Goal: Transaction & Acquisition: Book appointment/travel/reservation

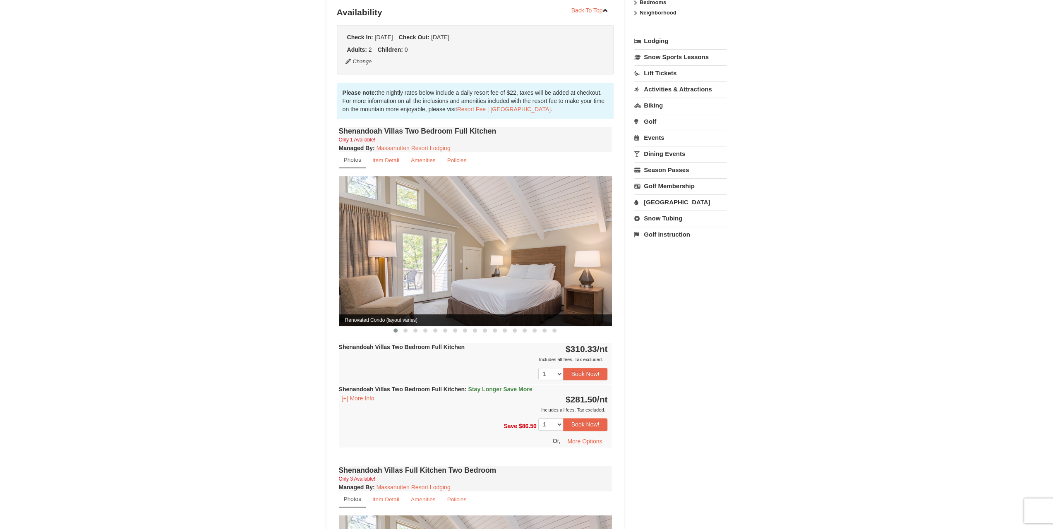
scroll to position [165, 0]
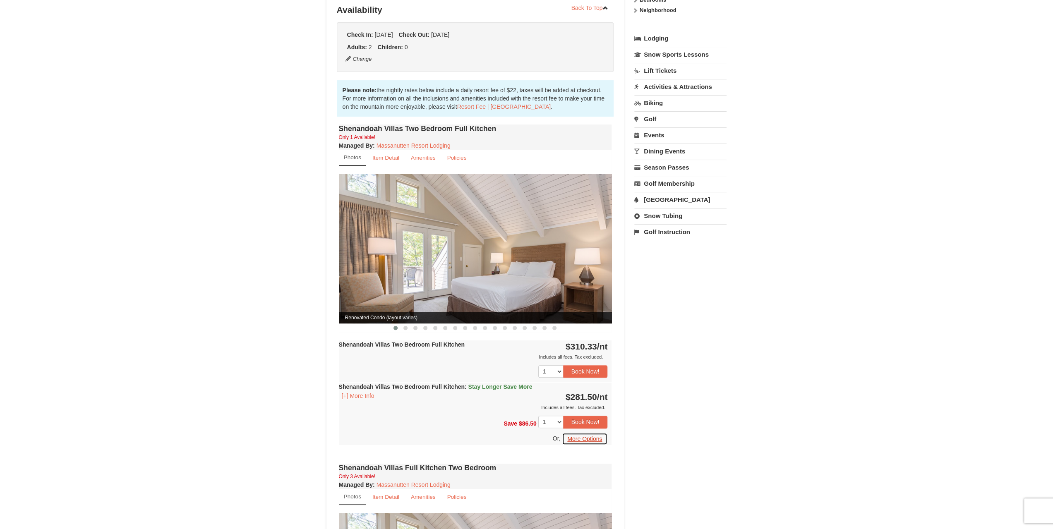
click at [579, 433] on button "More Options" at bounding box center [584, 439] width 45 height 12
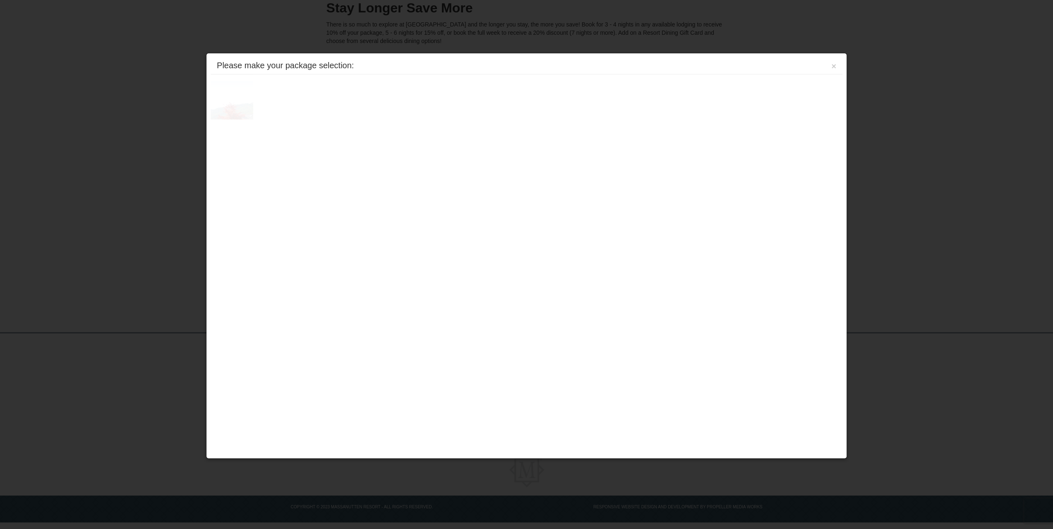
scroll to position [95, 0]
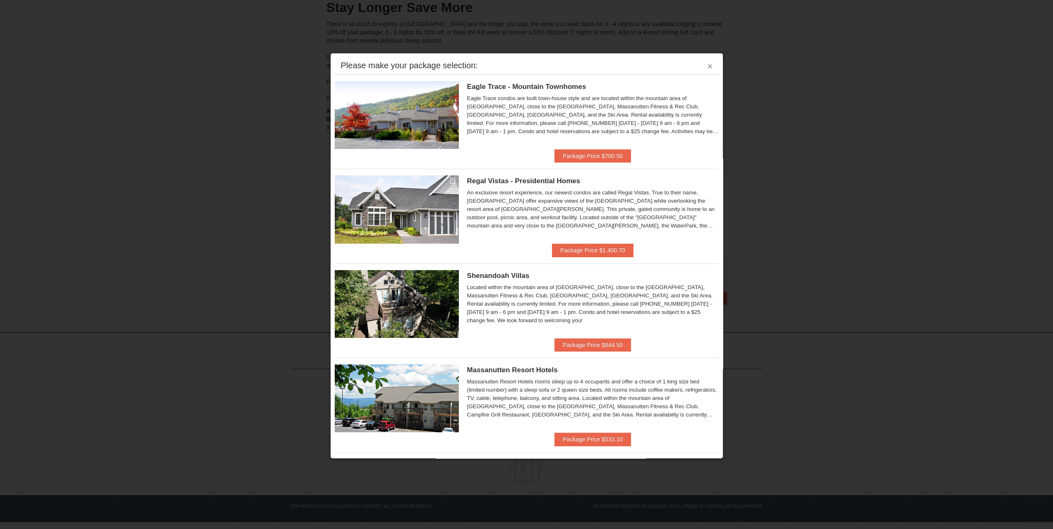
click at [707, 65] on button "×" at bounding box center [709, 66] width 5 height 8
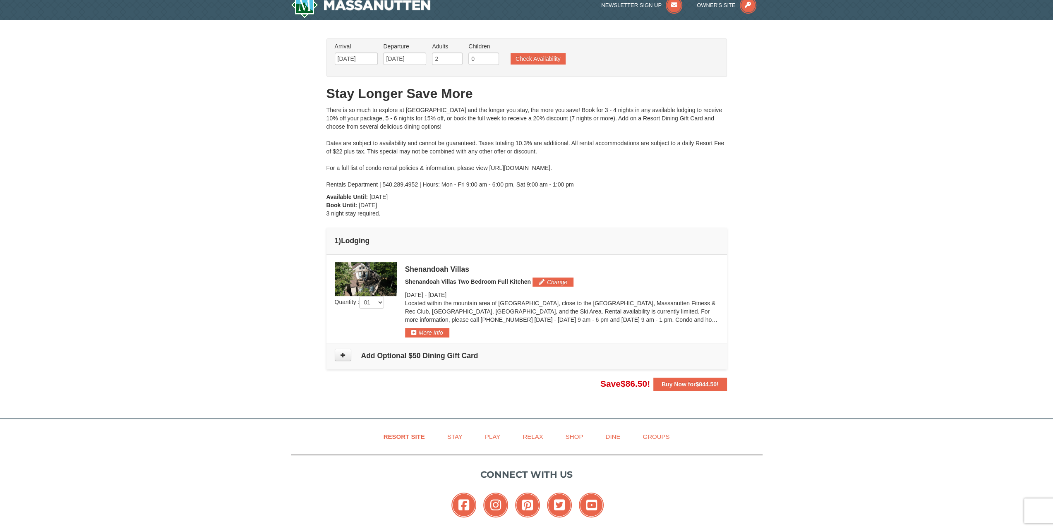
scroll to position [0, 0]
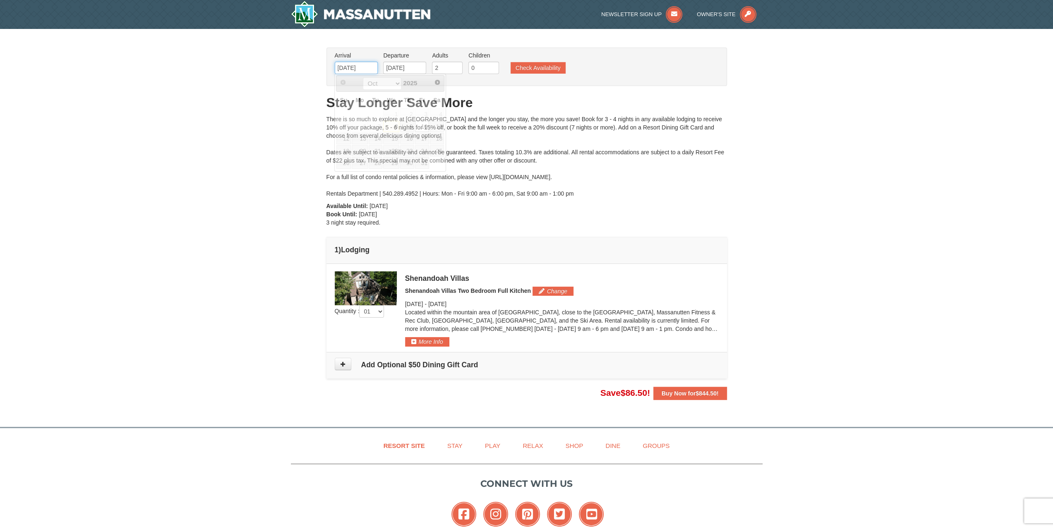
click at [365, 72] on input "10/10/2025" at bounding box center [356, 68] width 43 height 12
click at [580, 134] on div "There is so much to explore at Massanutten Resort and the longer you stay, the …" at bounding box center [526, 156] width 400 height 83
click at [677, 397] on button "Buy Now for $844.50 !" at bounding box center [690, 393] width 74 height 13
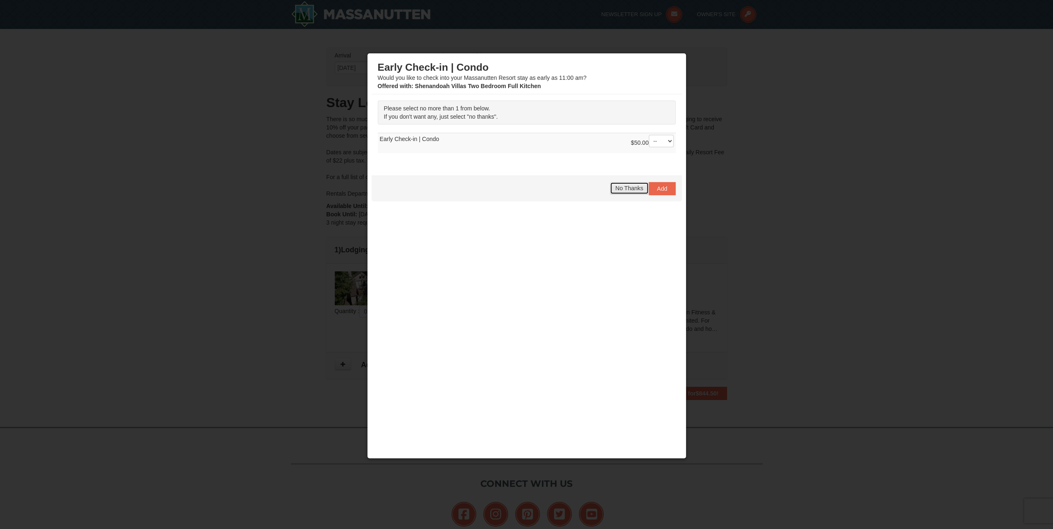
click at [616, 190] on span "No Thanks" at bounding box center [629, 188] width 28 height 7
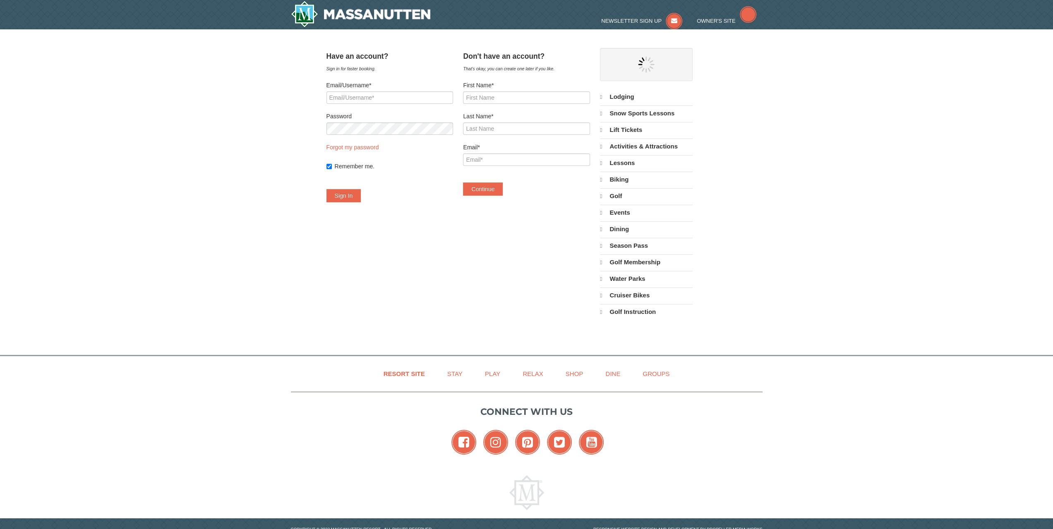
select select "10"
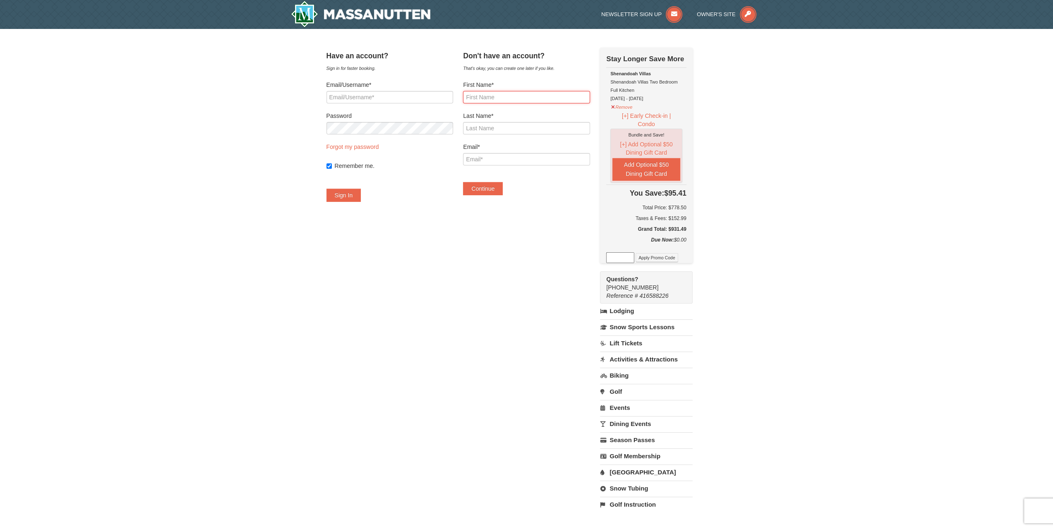
click at [513, 100] on input "First Name*" at bounding box center [526, 97] width 127 height 12
type input "Erik"
type input "M Helms"
type input "magnumhelms@gmail.com"
click at [496, 190] on button "Continue" at bounding box center [483, 188] width 40 height 13
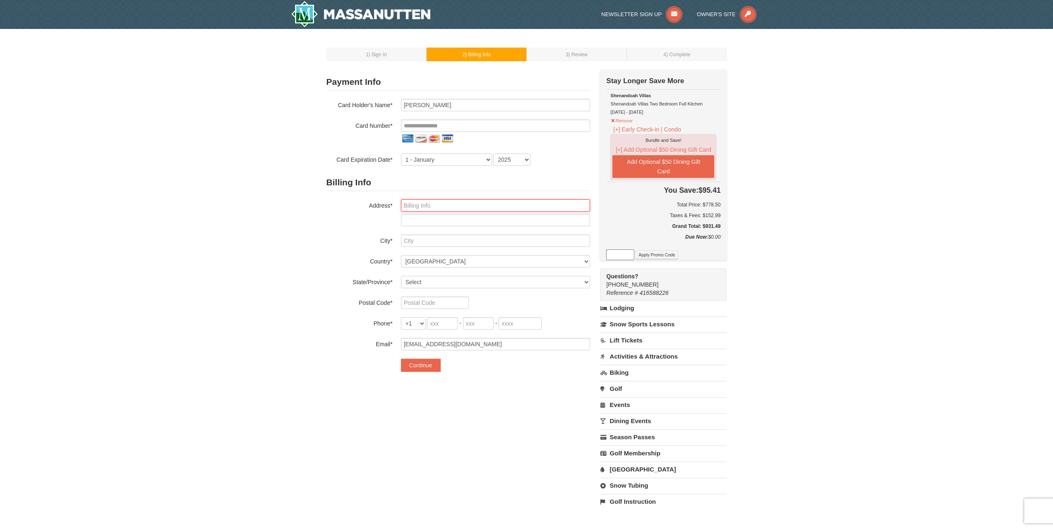
click at [452, 207] on input "text" at bounding box center [495, 205] width 189 height 12
type input "75 Wild Sage Cir"
type input "Angier"
select select "NC"
type input "27501"
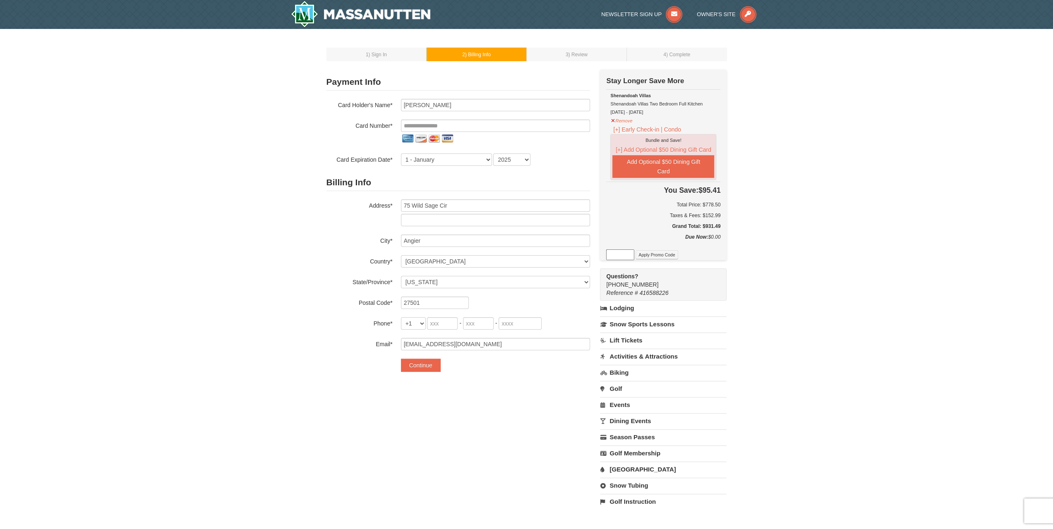
type input "850"
type input "461"
type input "5226"
click at [450, 129] on input "tel" at bounding box center [495, 126] width 189 height 12
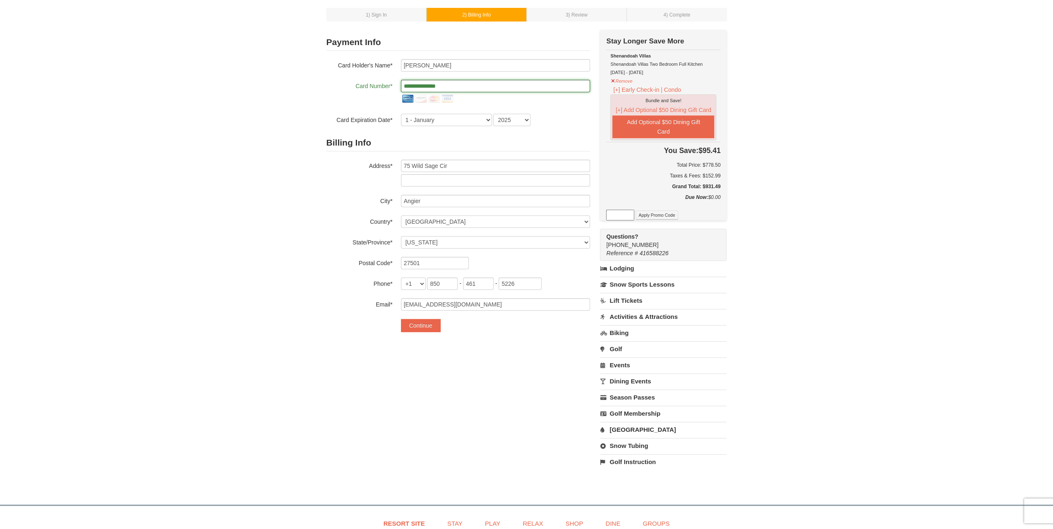
scroll to position [41, 0]
type input "**********"
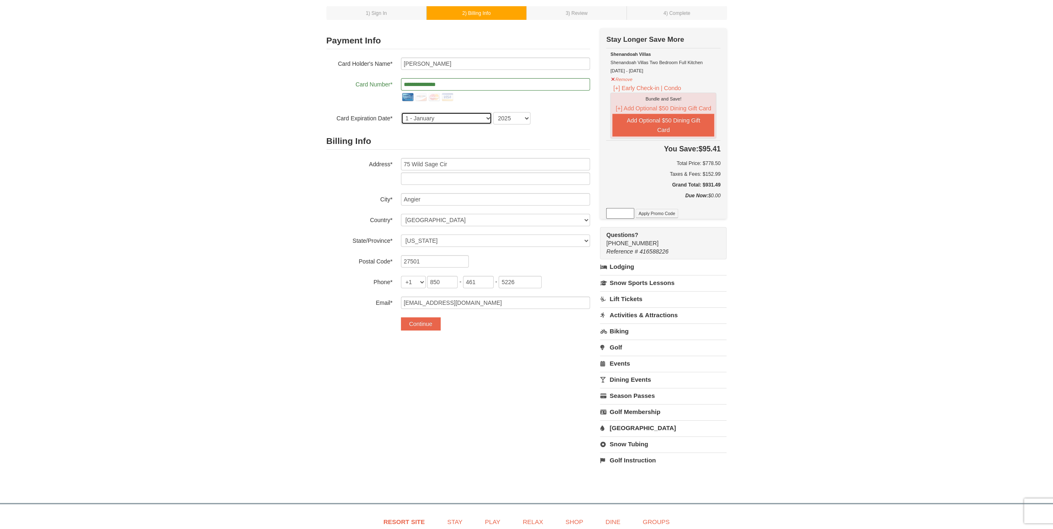
click at [425, 117] on select "1 - January 2 - February 3 - March 4 - April 5 - May 6 - June 7 - July 8 - Augu…" at bounding box center [446, 118] width 91 height 12
select select "4"
click at [401, 112] on select "1 - January 2 - February 3 - March 4 - April 5 - May 6 - June 7 - July 8 - Augu…" at bounding box center [446, 118] width 91 height 12
click at [520, 120] on select "2025 2026 2027 2028 2029 2030 2031 2032 2033 2034" at bounding box center [511, 118] width 37 height 12
select select "2030"
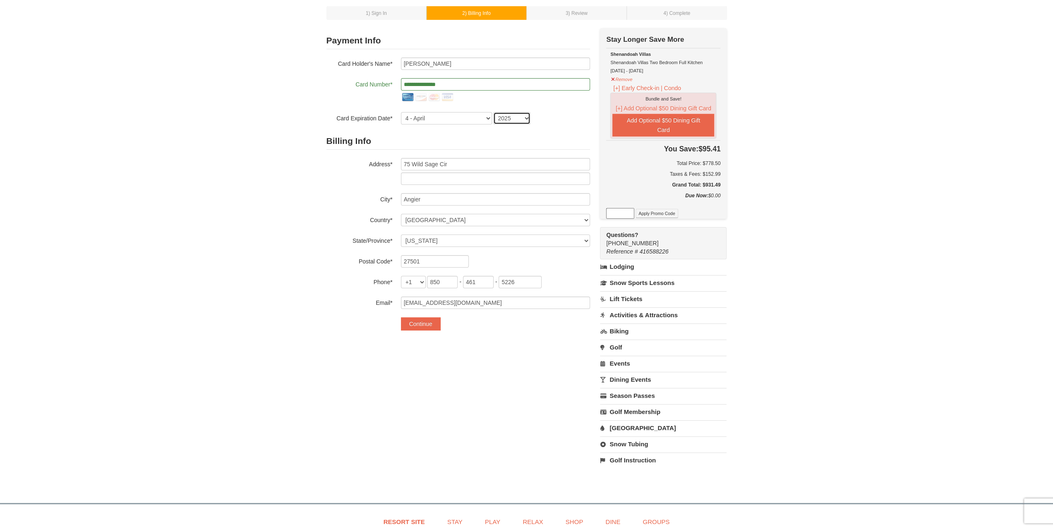
click at [493, 112] on select "2025 2026 2027 2028 2029 2030 2031 2032 2033 2034" at bounding box center [511, 118] width 37 height 12
click at [567, 138] on h2 "Billing Info" at bounding box center [457, 141] width 263 height 17
drag, startPoint x: 468, startPoint y: 168, endPoint x: 365, endPoint y: 171, distance: 103.4
click at [365, 171] on div "Address* 75 Wild Sage Cir" at bounding box center [457, 171] width 263 height 27
type input "1098 scenic gulf dr"
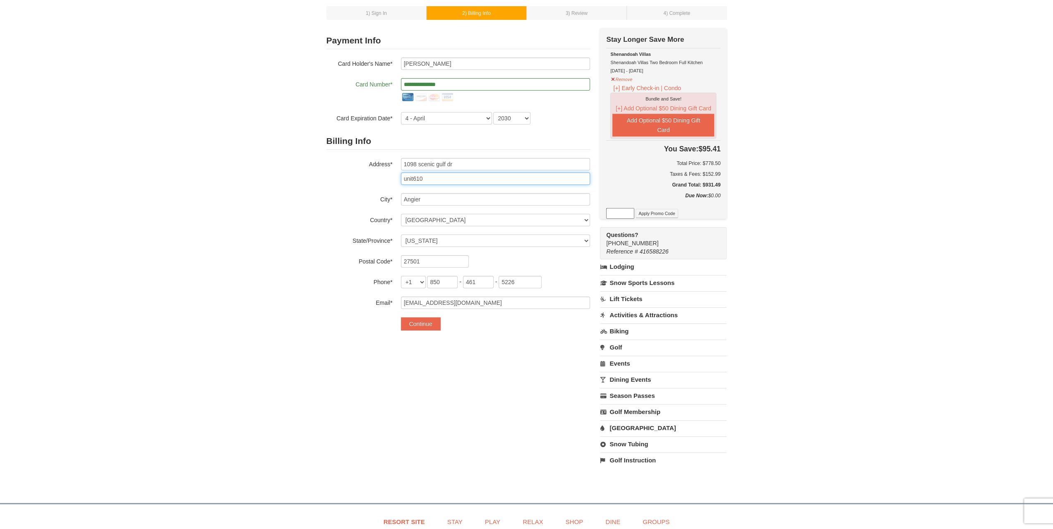
type input "unit610"
type input "Miramar beach"
click at [440, 239] on select "Select Alabama Alaska American Samoa Arizona Arkansas California Colorado Conne…" at bounding box center [495, 240] width 189 height 12
select select "FL"
click at [401, 234] on select "Select Alabama Alaska American Samoa Arizona Arkansas California Colorado Conne…" at bounding box center [495, 240] width 189 height 12
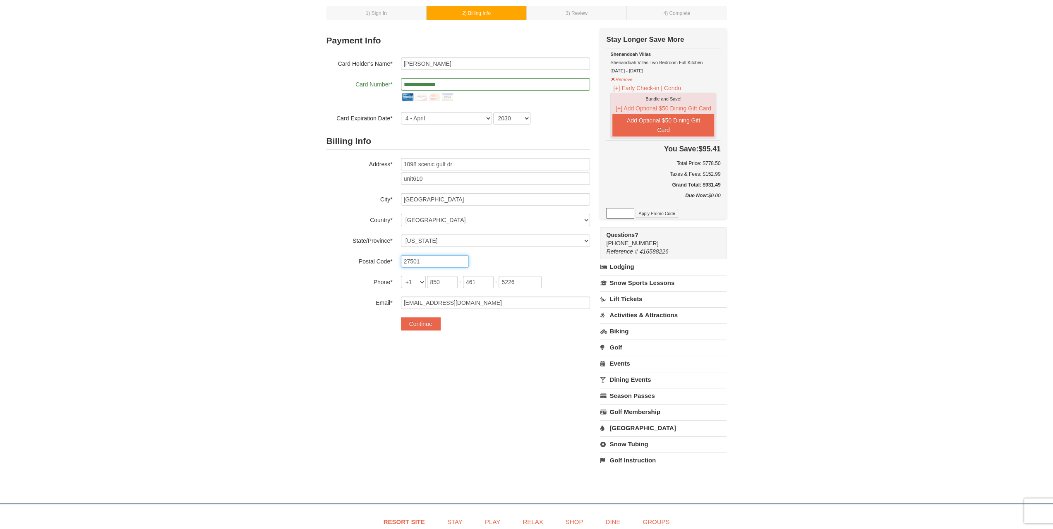
click at [440, 256] on input "27501" at bounding box center [435, 261] width 68 height 12
drag, startPoint x: 439, startPoint y: 258, endPoint x: 401, endPoint y: 263, distance: 38.3
click at [401, 263] on input "27501" at bounding box center [435, 261] width 68 height 12
type input "32550"
click at [423, 325] on button "Continue" at bounding box center [421, 323] width 40 height 13
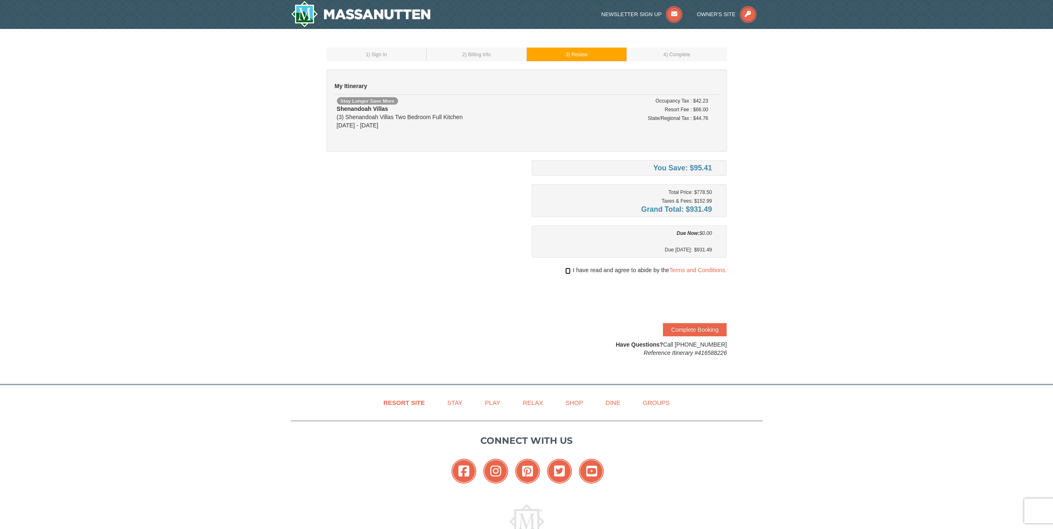
click at [565, 268] on input "checkbox" at bounding box center [567, 271] width 5 height 7
checkbox input "true"
click at [706, 330] on button "Complete Booking" at bounding box center [695, 329] width 64 height 13
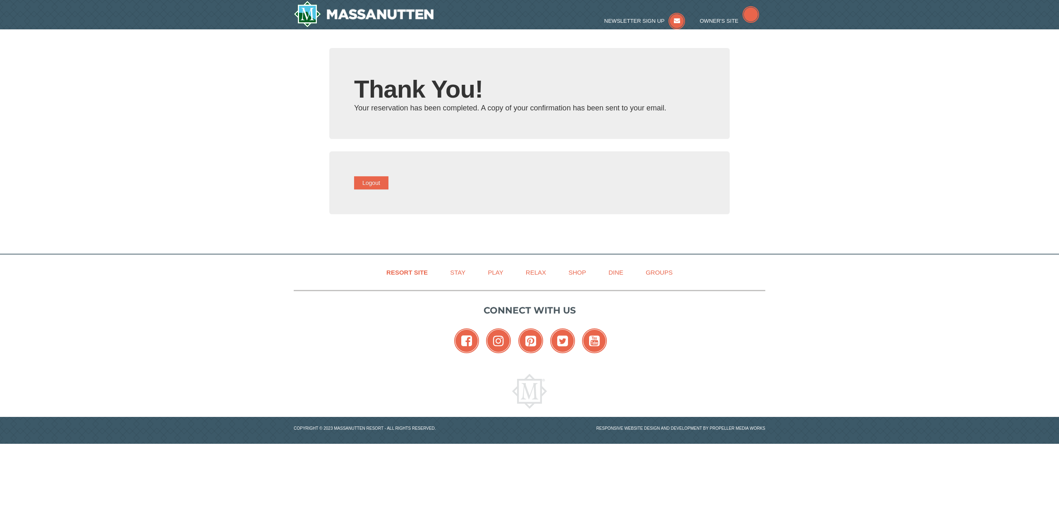
type input "[EMAIL_ADDRESS][DOMAIN_NAME]"
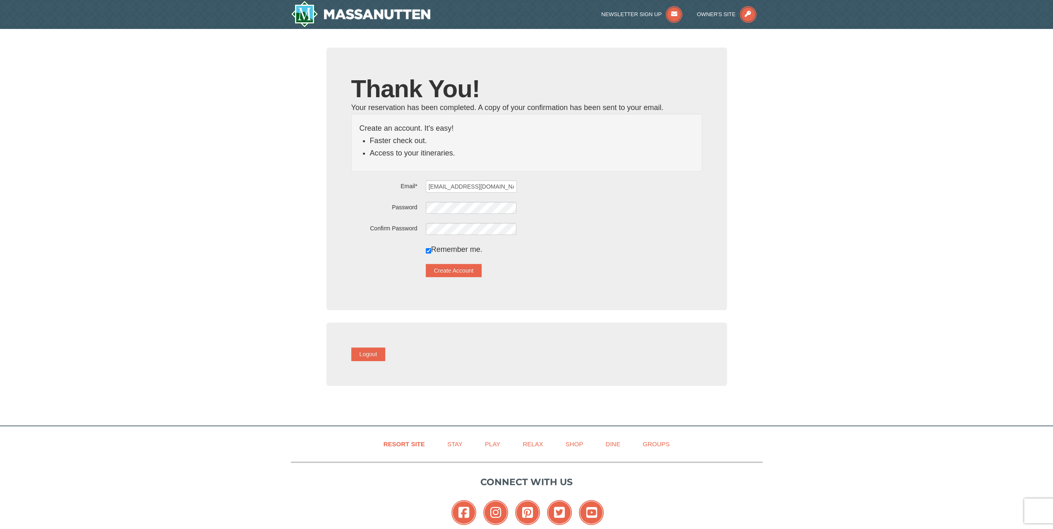
click at [455, 200] on form "Email* magnumhelms@gmail.com Password Confirm Password Remember me. Create Acco…" at bounding box center [526, 228] width 351 height 97
click at [462, 272] on button "Create Account" at bounding box center [454, 270] width 56 height 13
